Goal: Task Accomplishment & Management: Manage account settings

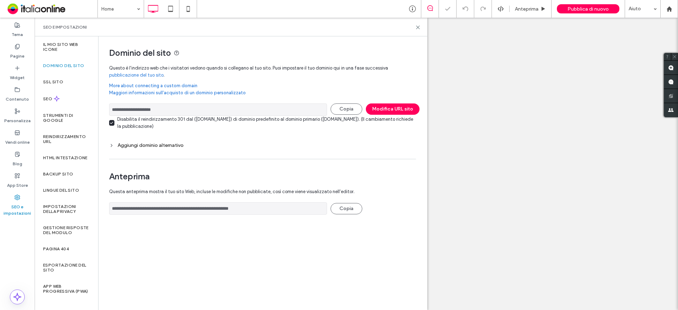
click at [109, 123] on div "**********" at bounding box center [260, 128] width 323 height 185
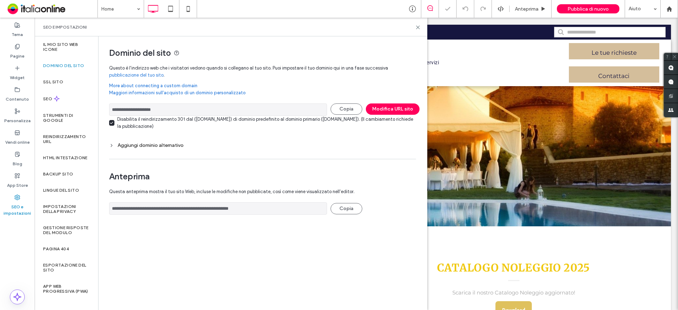
click at [112, 123] on icon at bounding box center [112, 123] width 3 height 2
click at [144, 146] on div "Aggiungi dominio alternativo" at bounding box center [262, 145] width 307 height 6
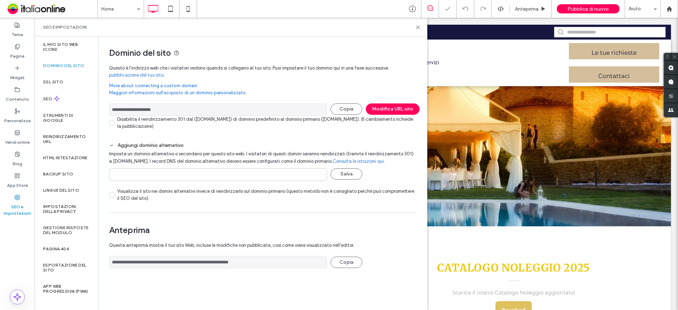
click at [160, 182] on div "Salva" at bounding box center [218, 176] width 218 height 23
click at [159, 174] on input at bounding box center [218, 174] width 218 height 12
paste input "**********"
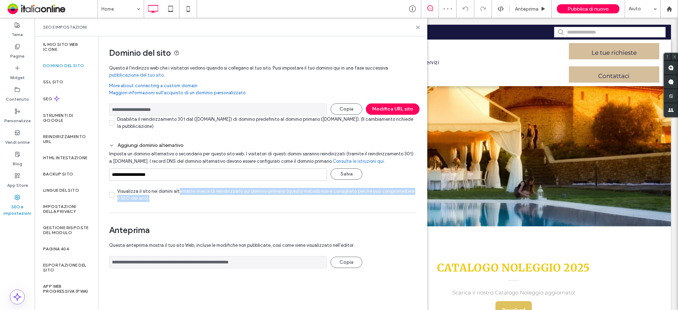
click at [180, 195] on div "Visualizza il sito nei domini alternativi invece di reindirizzarlo sul dominio …" at bounding box center [266, 195] width 299 height 14
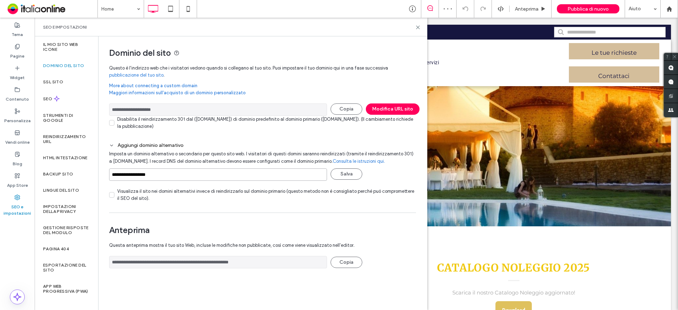
click at [191, 173] on input "**********" at bounding box center [218, 174] width 218 height 12
type input "**********"
click at [349, 176] on button "Salva" at bounding box center [347, 173] width 32 height 11
click at [419, 26] on use at bounding box center [417, 27] width 3 height 3
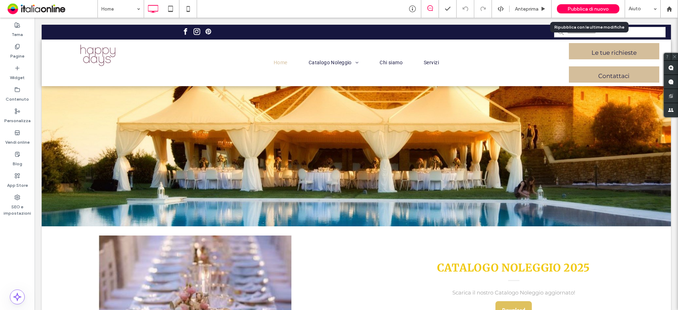
click at [582, 8] on span "Pubblica di nuovo" at bounding box center [588, 9] width 41 height 6
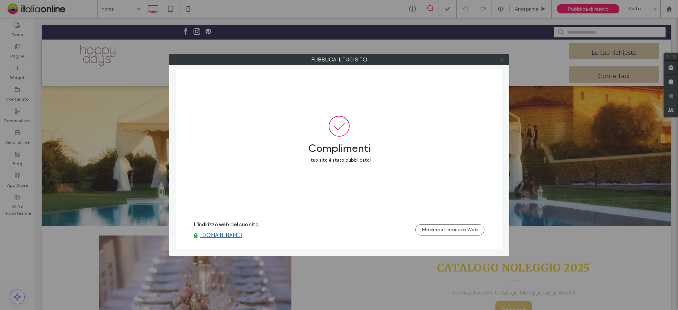
click at [502, 60] on use at bounding box center [502, 60] width 4 height 4
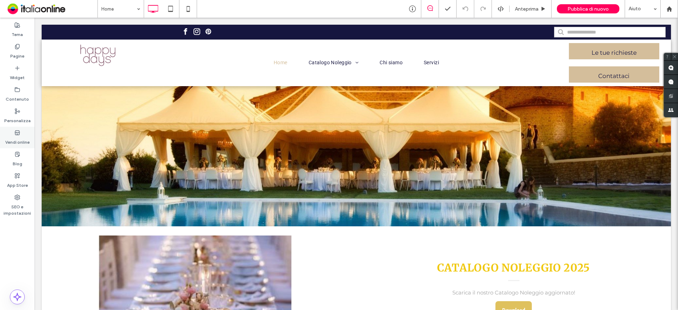
click at [22, 137] on label "Vendi online" at bounding box center [17, 141] width 24 height 10
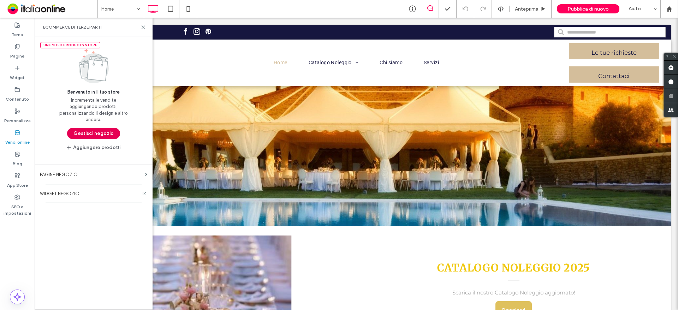
click at [105, 136] on button "Gestisci negozio" at bounding box center [93, 133] width 53 height 11
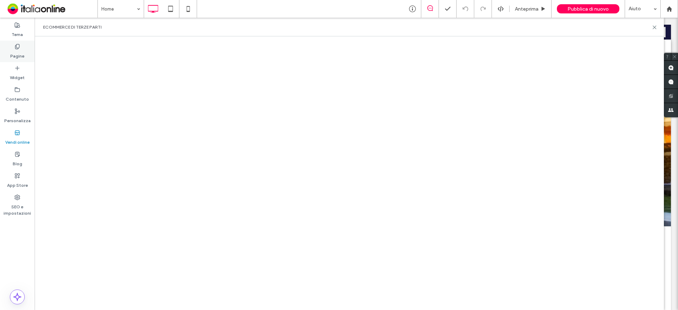
click at [20, 56] on label "Pagine" at bounding box center [17, 54] width 14 height 10
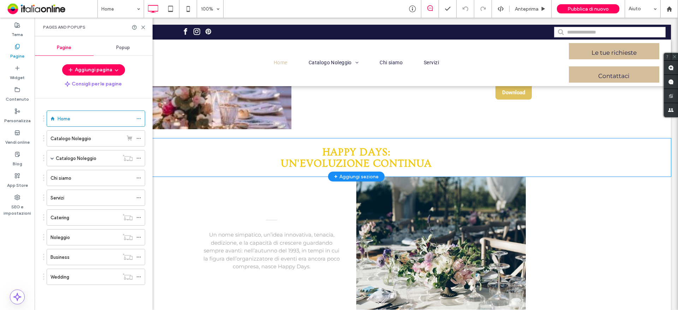
scroll to position [283, 0]
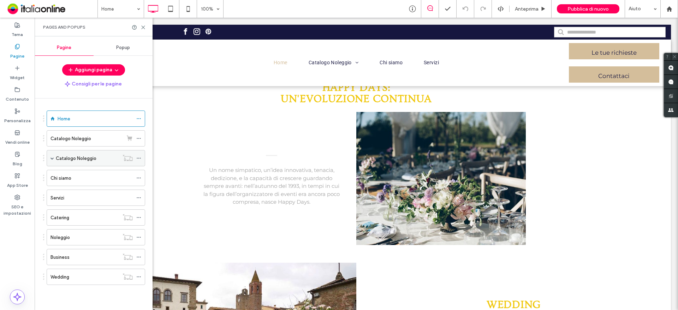
click at [54, 159] on span at bounding box center [53, 158] width 4 height 4
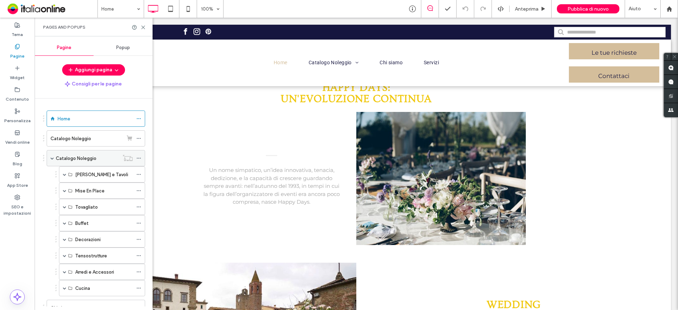
click at [54, 159] on span at bounding box center [53, 158] width 4 height 4
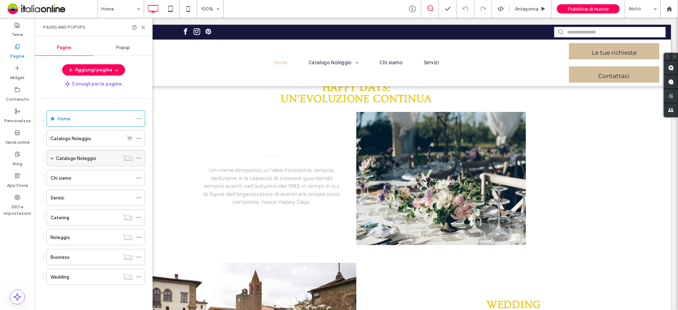
click at [139, 158] on use at bounding box center [139, 158] width 4 height 1
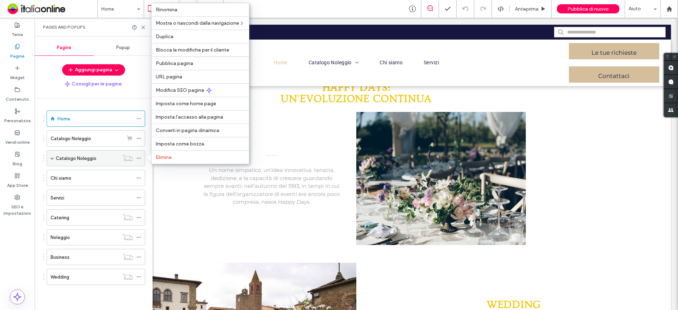
click at [139, 158] on use at bounding box center [139, 158] width 4 height 1
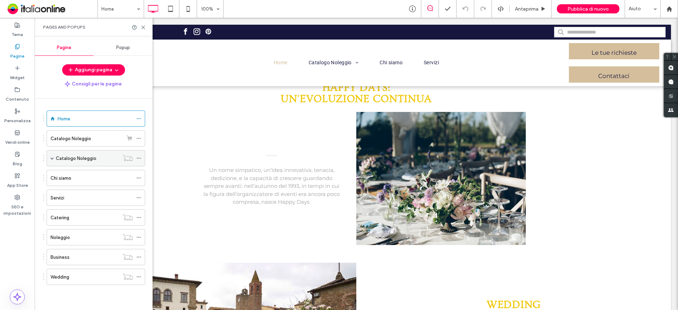
click at [51, 158] on span at bounding box center [53, 158] width 4 height 4
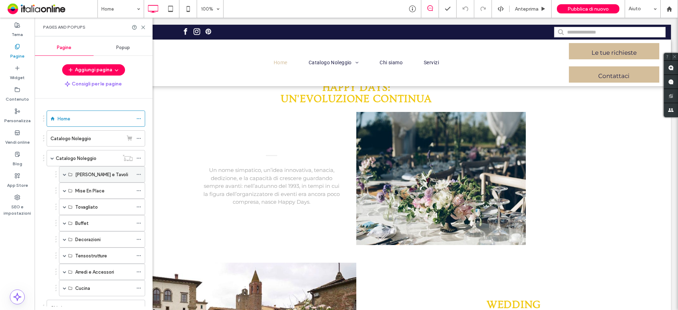
click at [105, 177] on div "[PERSON_NAME] e Tavoli" at bounding box center [104, 174] width 58 height 7
click at [64, 176] on span at bounding box center [65, 175] width 4 height 4
click at [95, 174] on label "[PERSON_NAME] e Tavoli" at bounding box center [101, 174] width 53 height 12
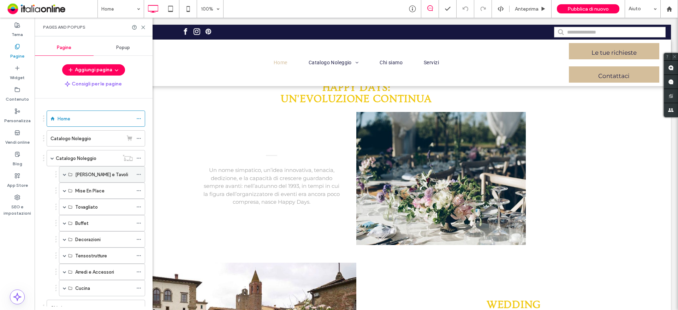
click at [95, 174] on label "[PERSON_NAME] e Tavoli" at bounding box center [101, 174] width 53 height 12
drag, startPoint x: 95, startPoint y: 174, endPoint x: 100, endPoint y: 174, distance: 4.2
click at [95, 174] on label "[PERSON_NAME] e Tavoli" at bounding box center [101, 174] width 53 height 12
click at [86, 180] on div "[PERSON_NAME] e Tavoli" at bounding box center [104, 175] width 58 height 16
click at [21, 137] on label "Vendi online" at bounding box center [17, 141] width 24 height 10
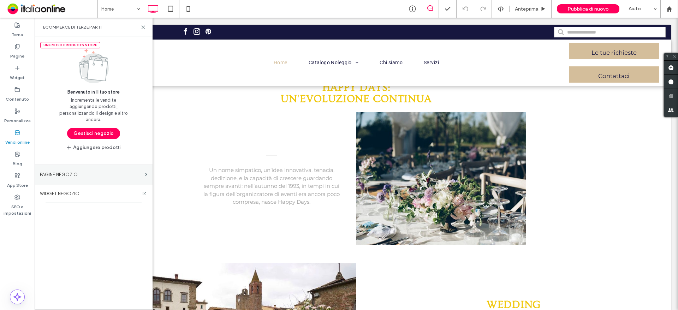
click at [110, 174] on label "PAGINE NEGOZIO" at bounding box center [91, 174] width 102 height 12
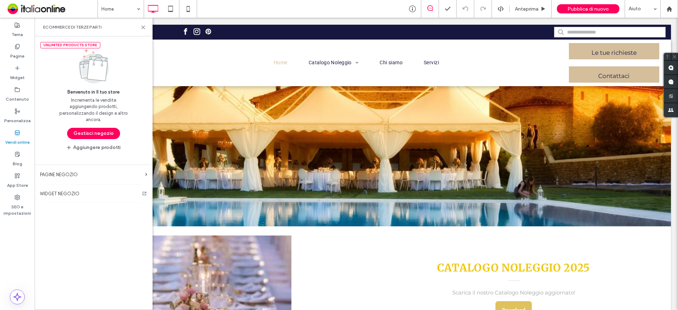
drag, startPoint x: 111, startPoint y: 135, endPoint x: 117, endPoint y: 138, distance: 7.2
click at [111, 135] on button "Gestisci negozio" at bounding box center [93, 133] width 53 height 11
